Goal: Check status: Check status

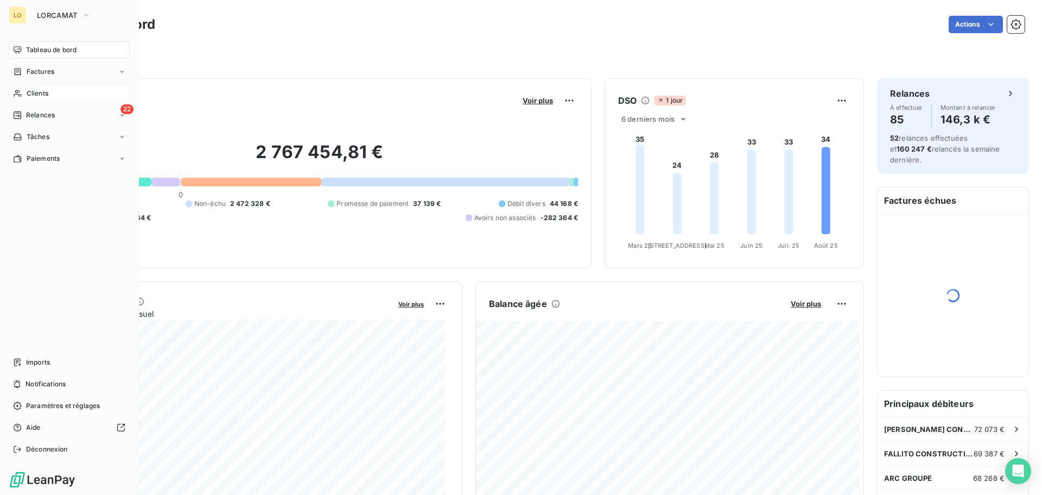
click at [20, 94] on icon at bounding box center [18, 93] width 8 height 7
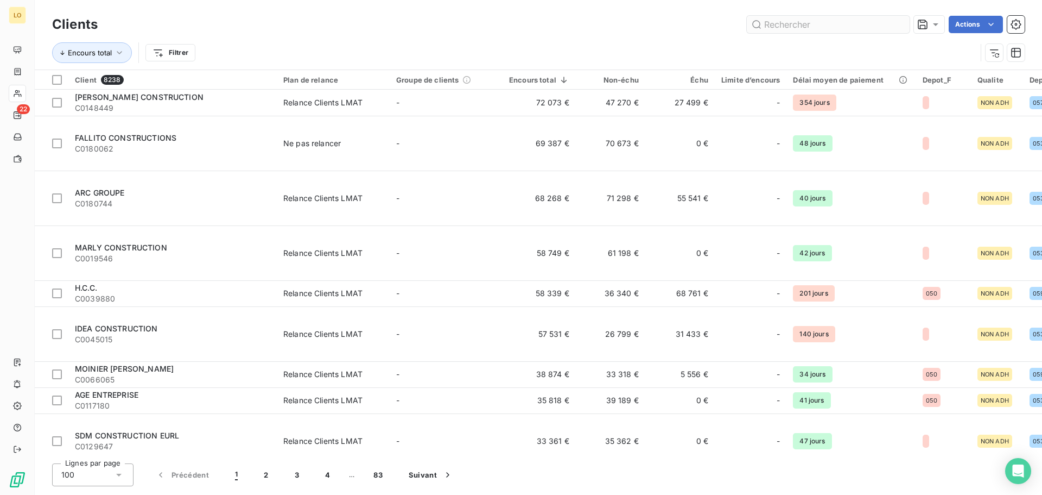
click at [792, 28] on input "text" at bounding box center [828, 24] width 163 height 17
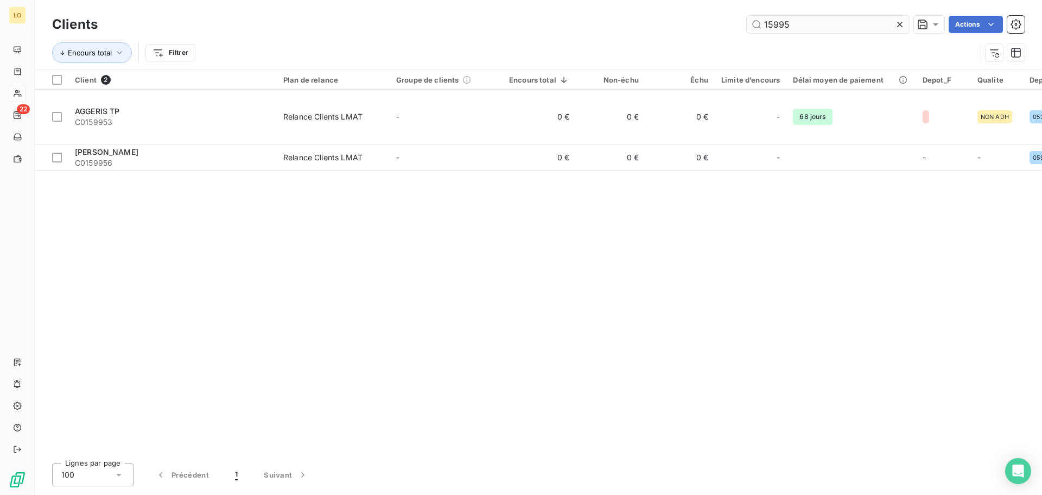
click at [773, 24] on input "15995" at bounding box center [828, 24] width 163 height 17
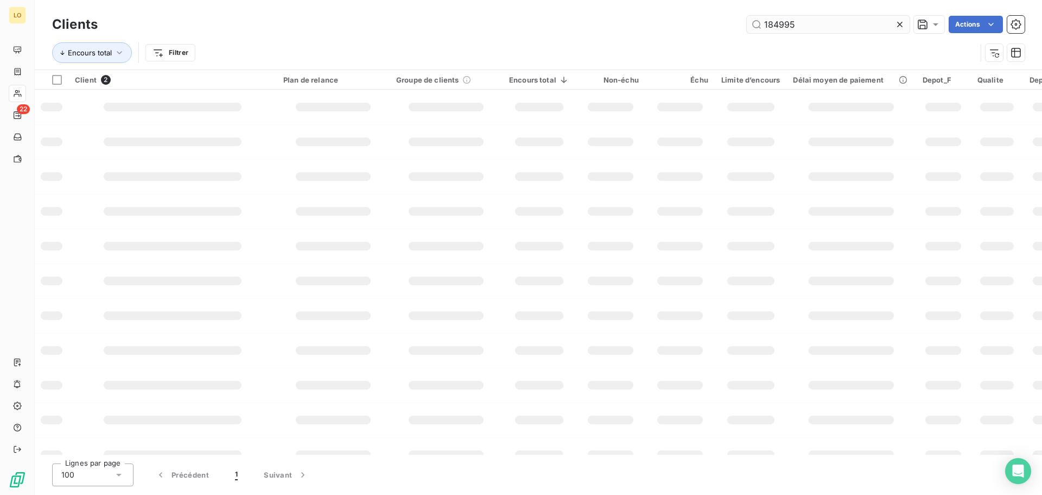
type input "184995"
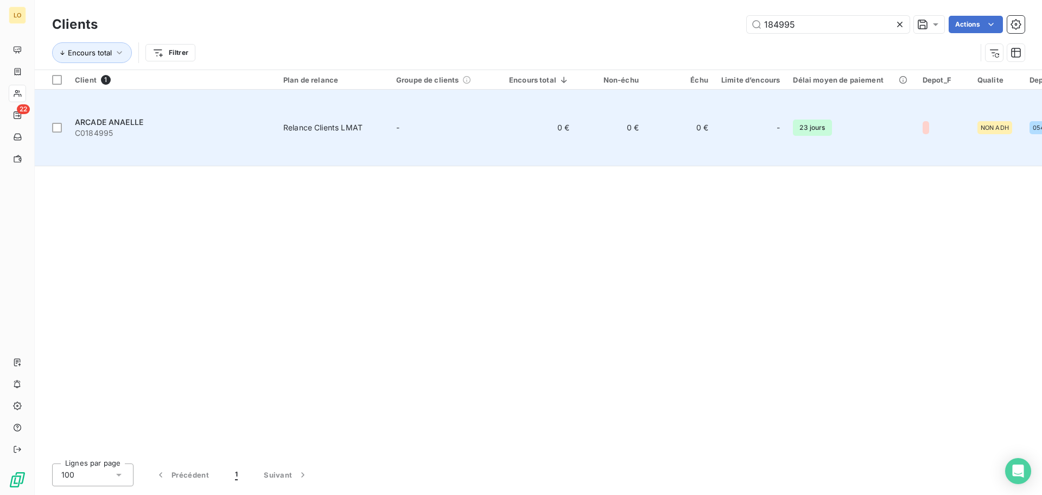
click at [112, 117] on span "ARCADE ANAELLE" at bounding box center [109, 121] width 68 height 9
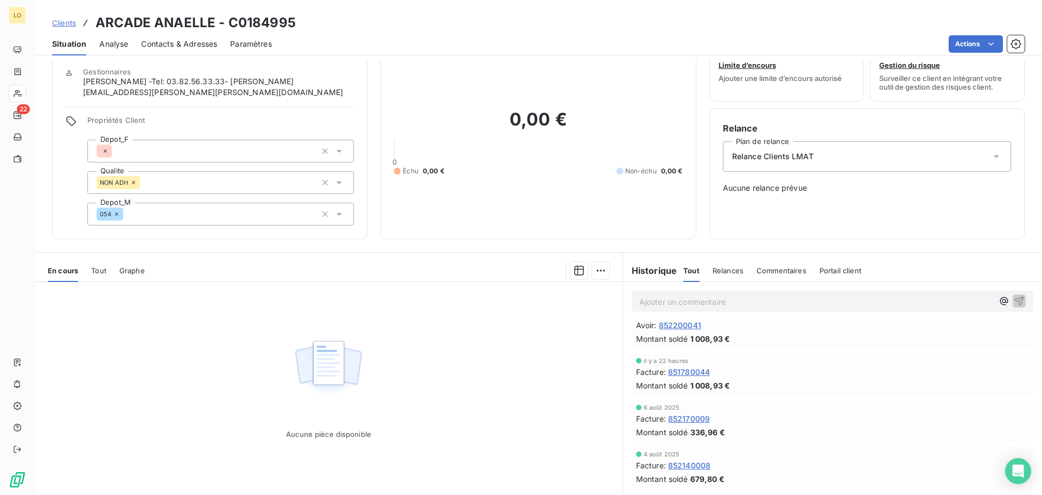
scroll to position [52, 0]
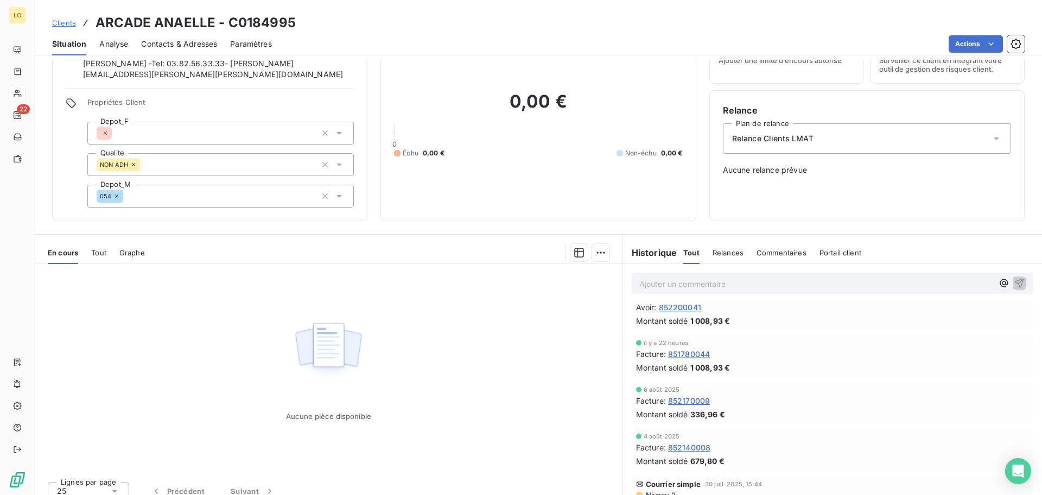
click at [655, 490] on span "Niveau 2" at bounding box center [660, 494] width 31 height 9
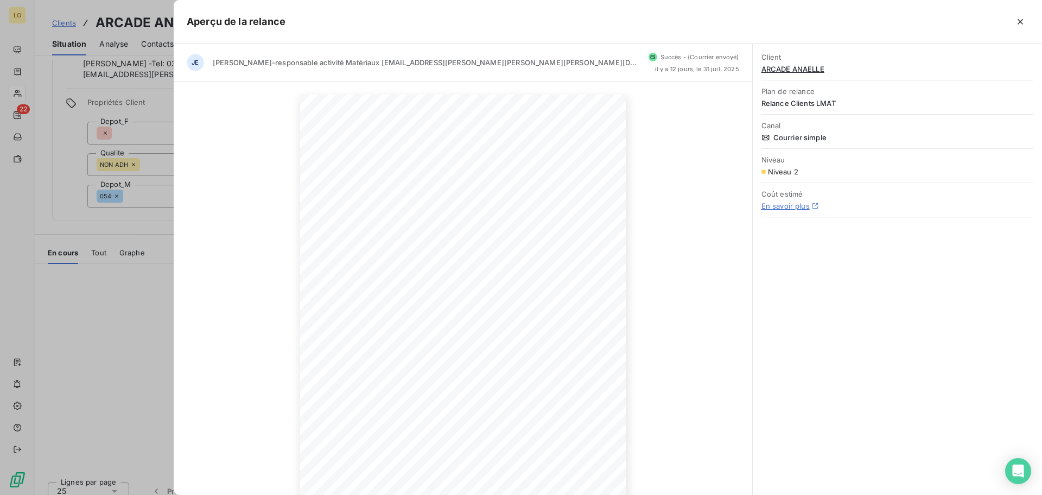
click at [138, 325] on div at bounding box center [521, 247] width 1042 height 495
